Goal: Task Accomplishment & Management: Manage account settings

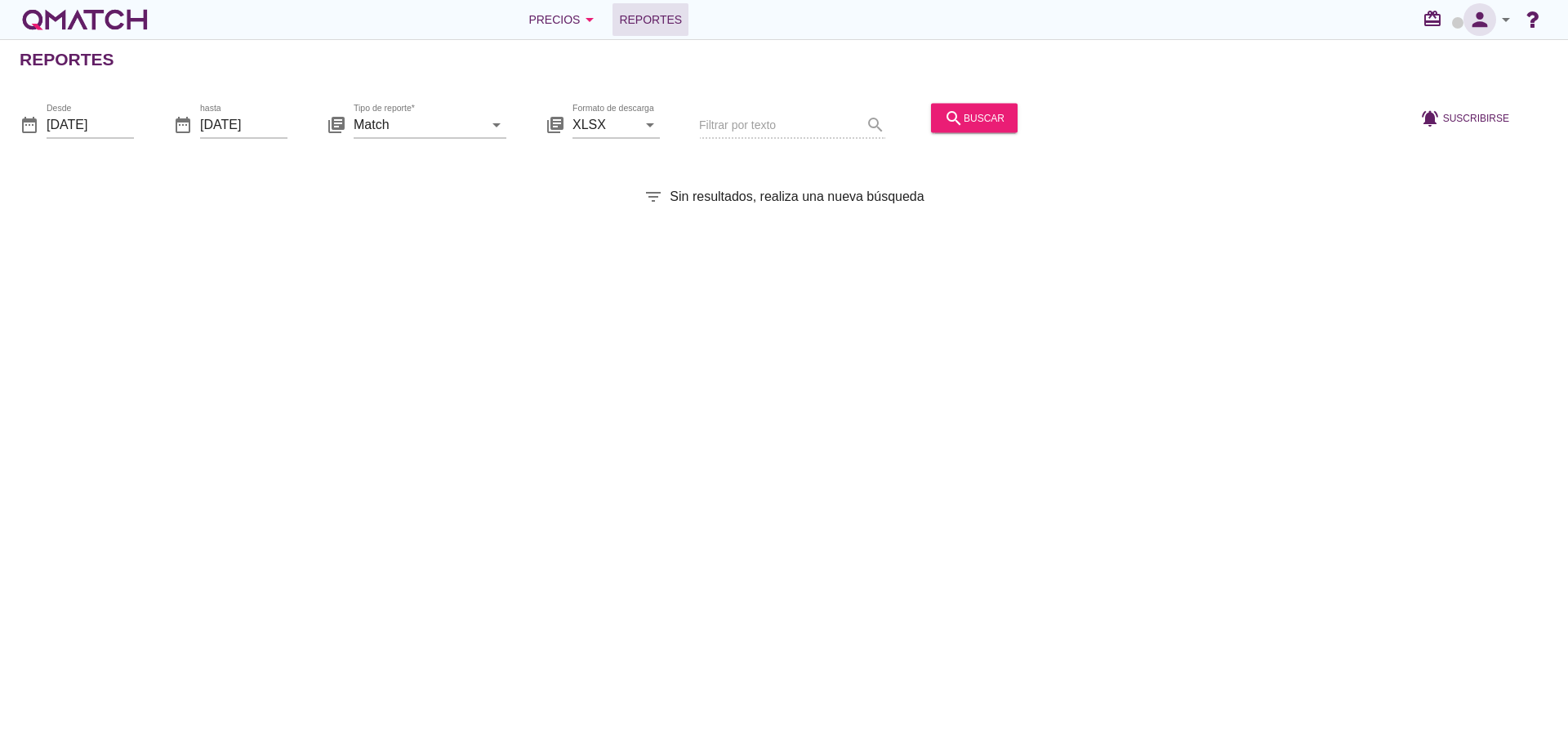
click at [1473, 27] on icon "person" at bounding box center [1479, 19] width 32 height 22
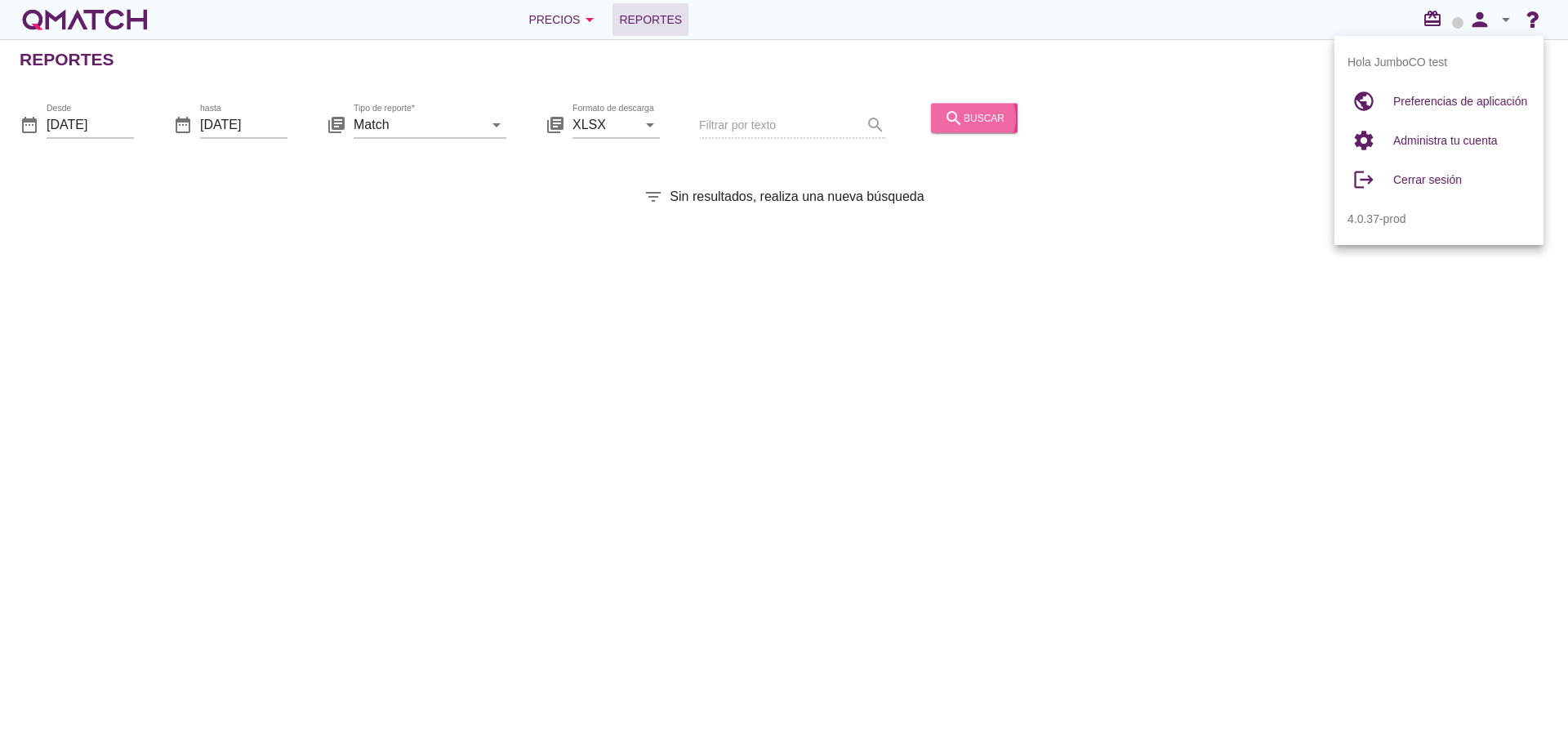
click at [959, 122] on div "search buscar" at bounding box center [974, 118] width 61 height 20
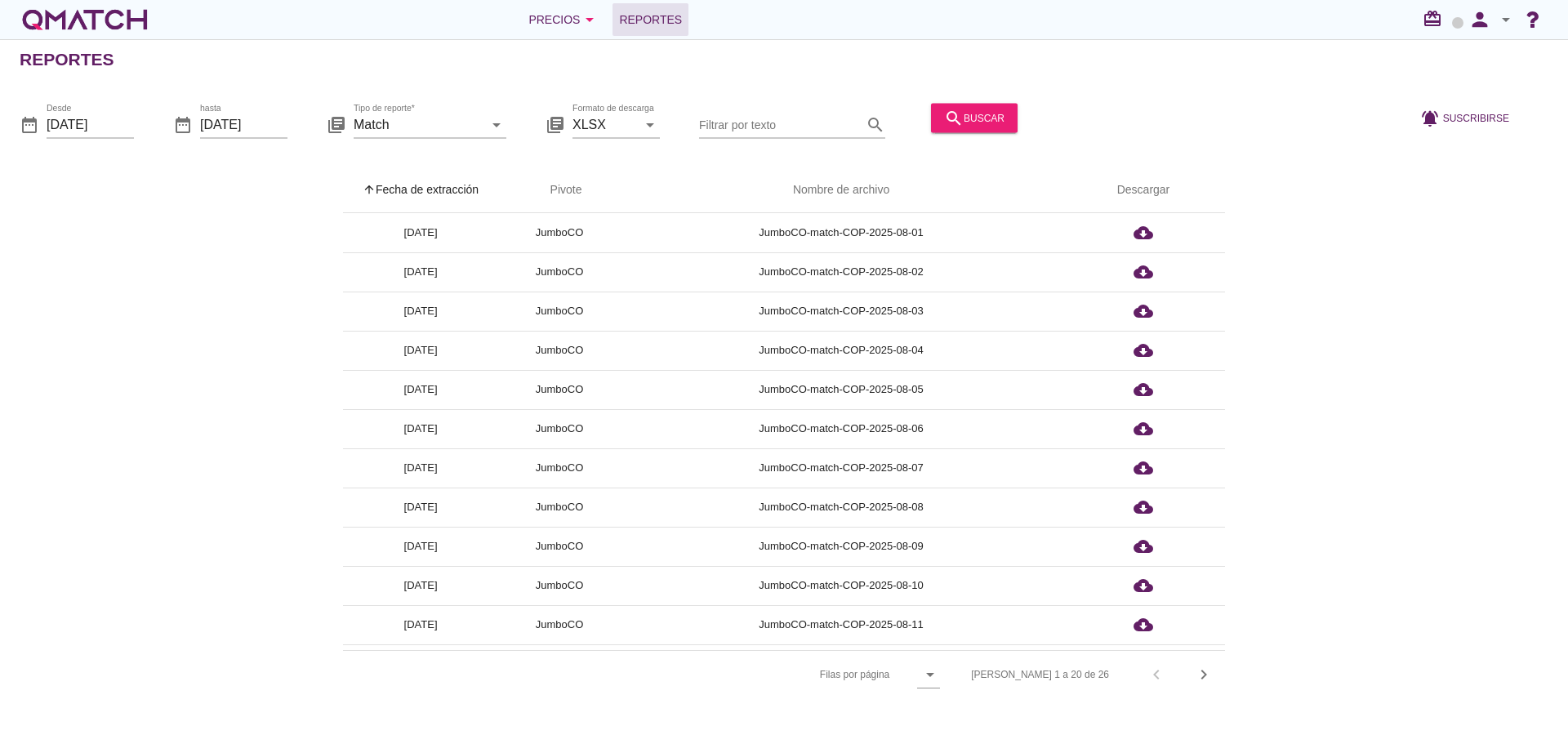
click at [413, 182] on th "arrow_upward Fecha de extracción" at bounding box center [420, 190] width 155 height 46
click at [984, 119] on div "search buscar" at bounding box center [974, 118] width 61 height 20
click at [455, 188] on th "arrow_upward Fecha de extracción" at bounding box center [420, 190] width 155 height 46
click at [974, 116] on div "search buscar" at bounding box center [974, 118] width 61 height 20
click at [443, 181] on th "arrow_upward Fecha de extracción" at bounding box center [420, 190] width 155 height 46
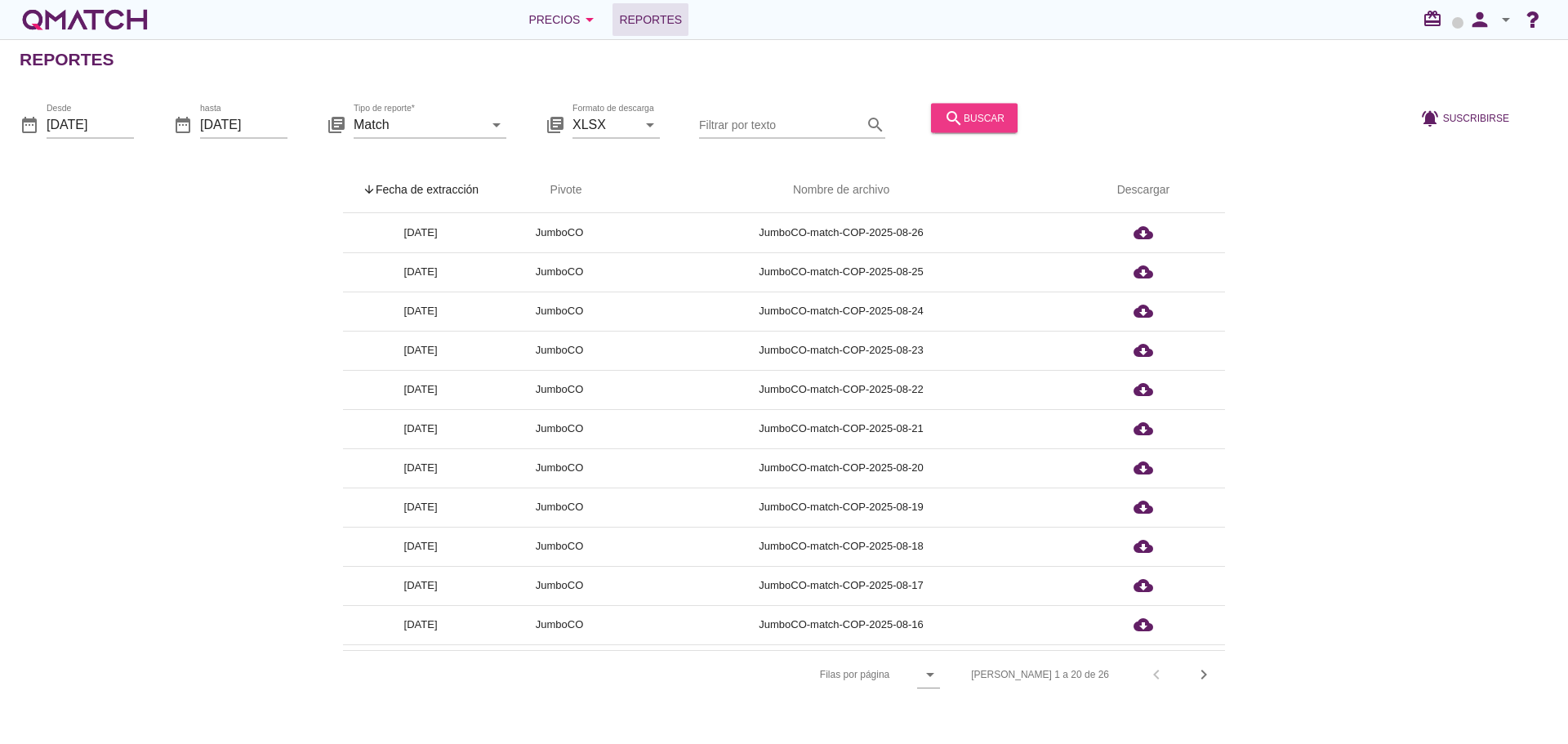
click at [969, 125] on div "search buscar" at bounding box center [974, 118] width 61 height 20
click at [433, 195] on th "arrow_upward Fecha de extracción" at bounding box center [420, 190] width 155 height 46
drag, startPoint x: 1481, startPoint y: 22, endPoint x: 1477, endPoint y: 34, distance: 12.6
click at [1481, 22] on icon "person" at bounding box center [1479, 19] width 32 height 22
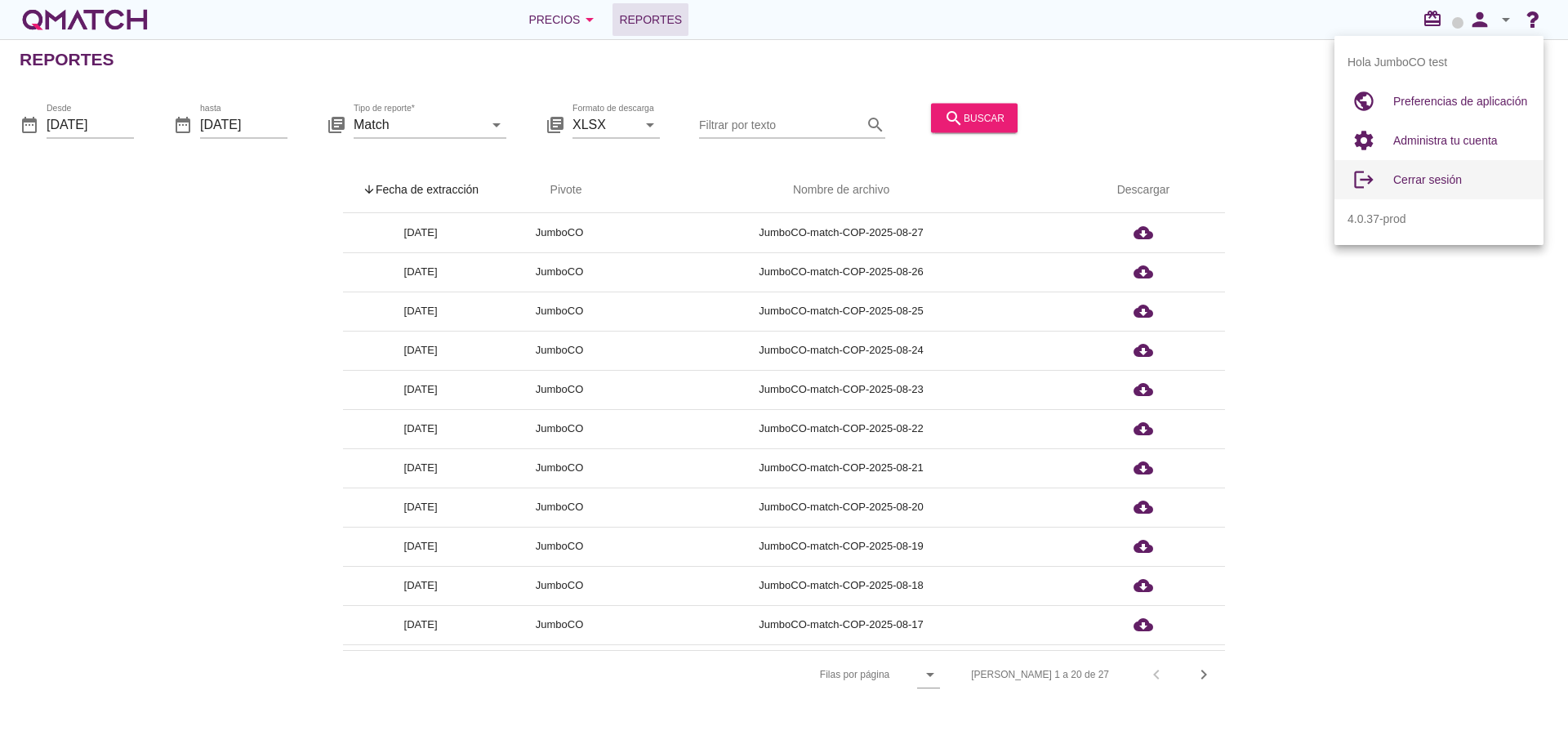
click at [1452, 176] on span "Cerrar sesión" at bounding box center [1427, 180] width 68 height 13
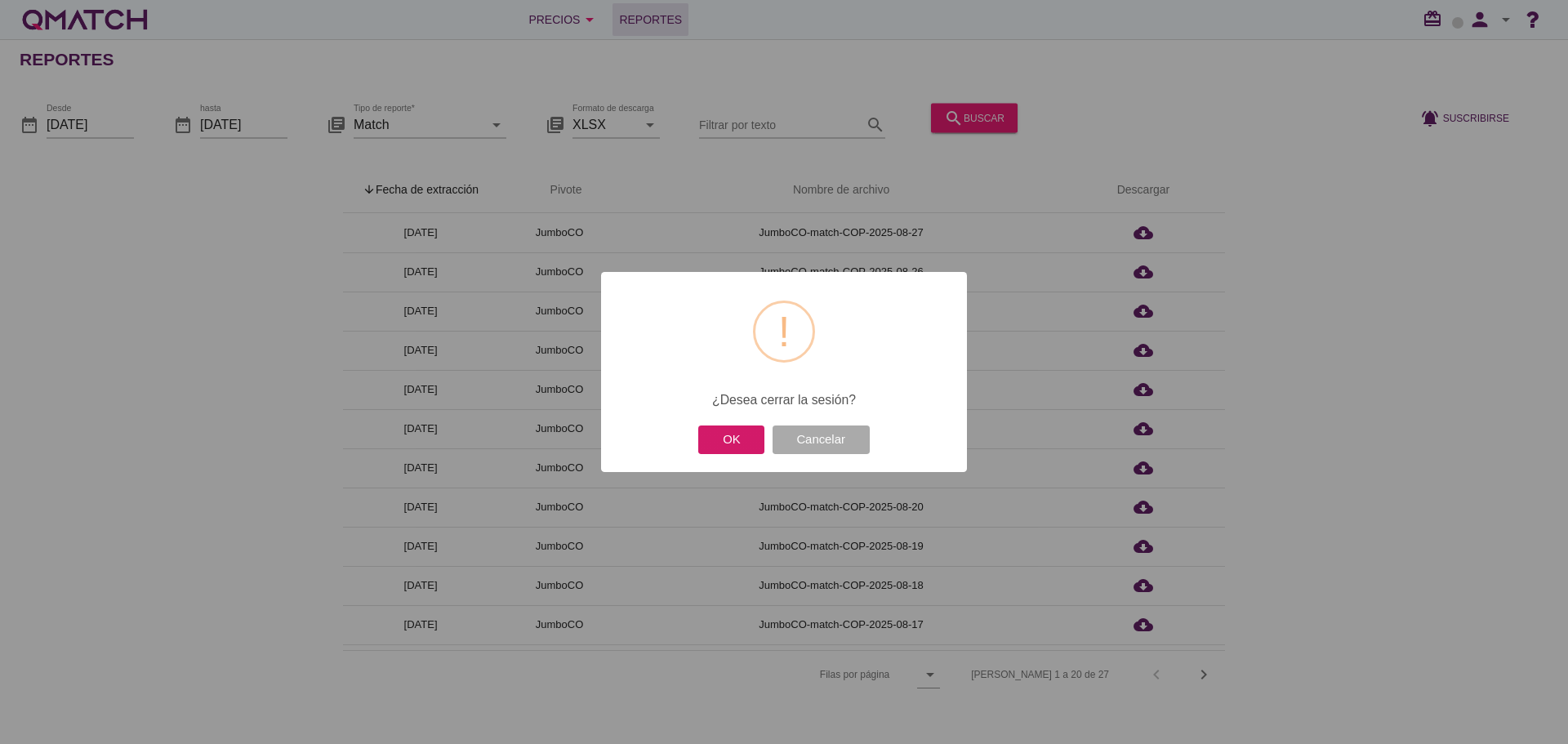
drag, startPoint x: 771, startPoint y: 440, endPoint x: 761, endPoint y: 444, distance: 10.8
click at [768, 442] on div "OK Cancelar" at bounding box center [784, 439] width 179 height 36
click at [754, 446] on button "OK" at bounding box center [731, 439] width 67 height 28
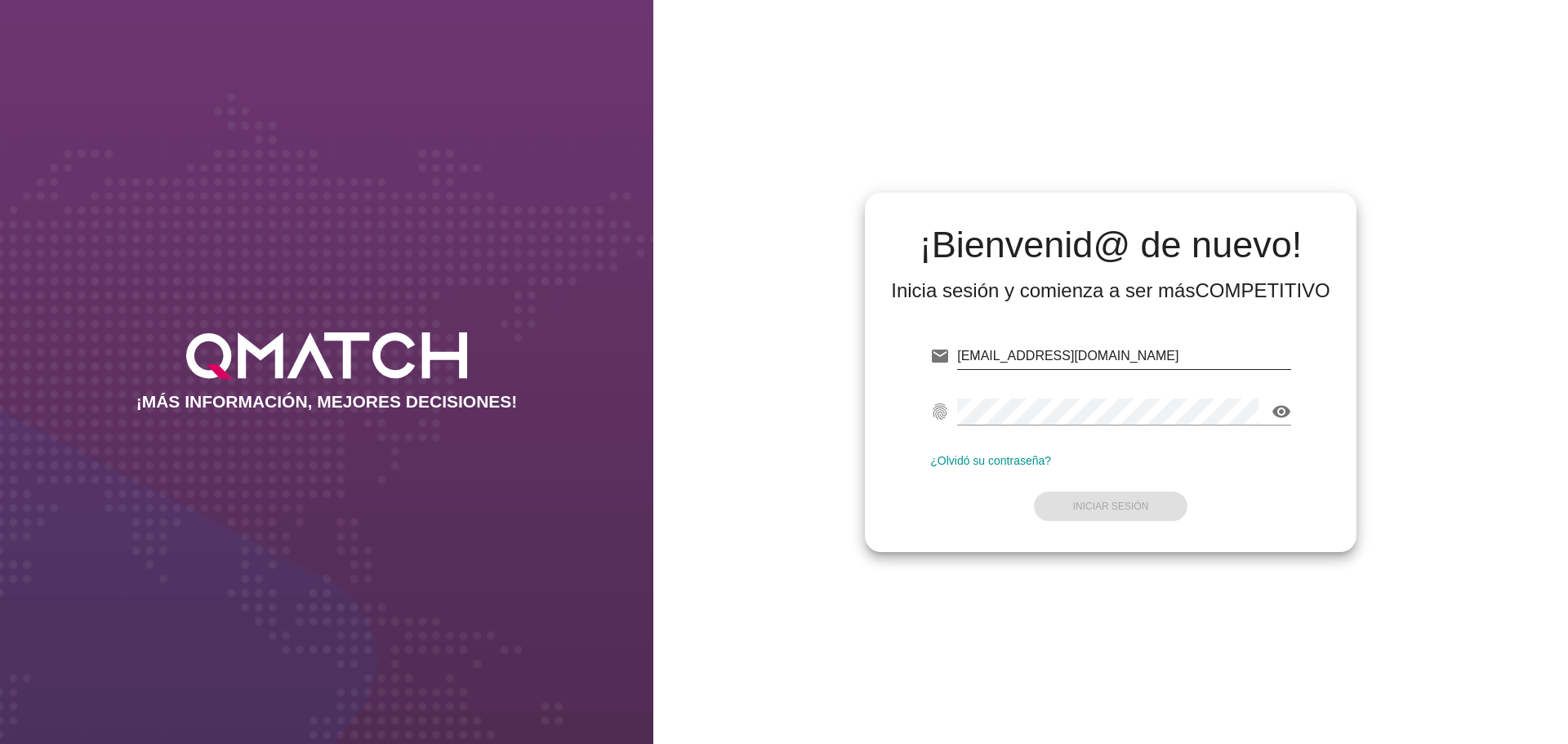
click at [1187, 364] on input "[EMAIL_ADDRESS][DOMAIN_NAME]" at bounding box center [1123, 355] width 334 height 26
type input "test@test.walmart.com"
click at [1116, 511] on strong "Iniciar Sesión" at bounding box center [1110, 507] width 76 height 12
